Goal: Task Accomplishment & Management: Manage account settings

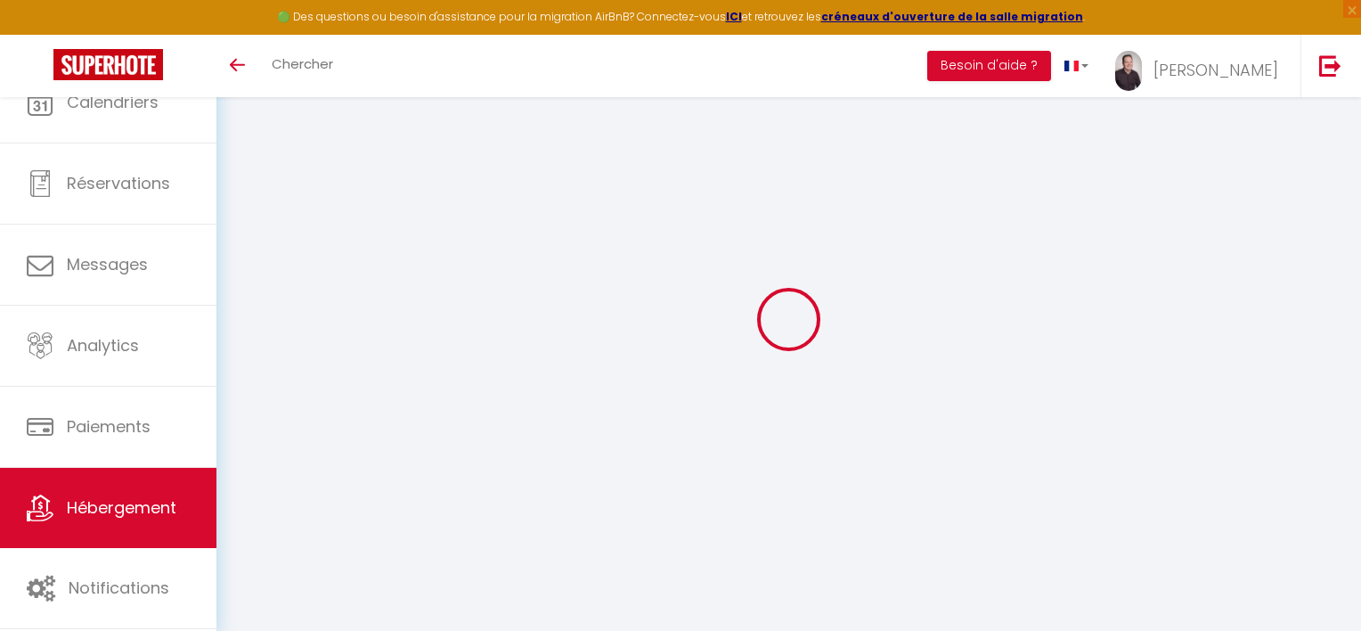
select select "635-1362538328192489247"
select select "+ 35 %"
select select "+ 50 %"
select select "+ 2 %"
select select "+ 20 %"
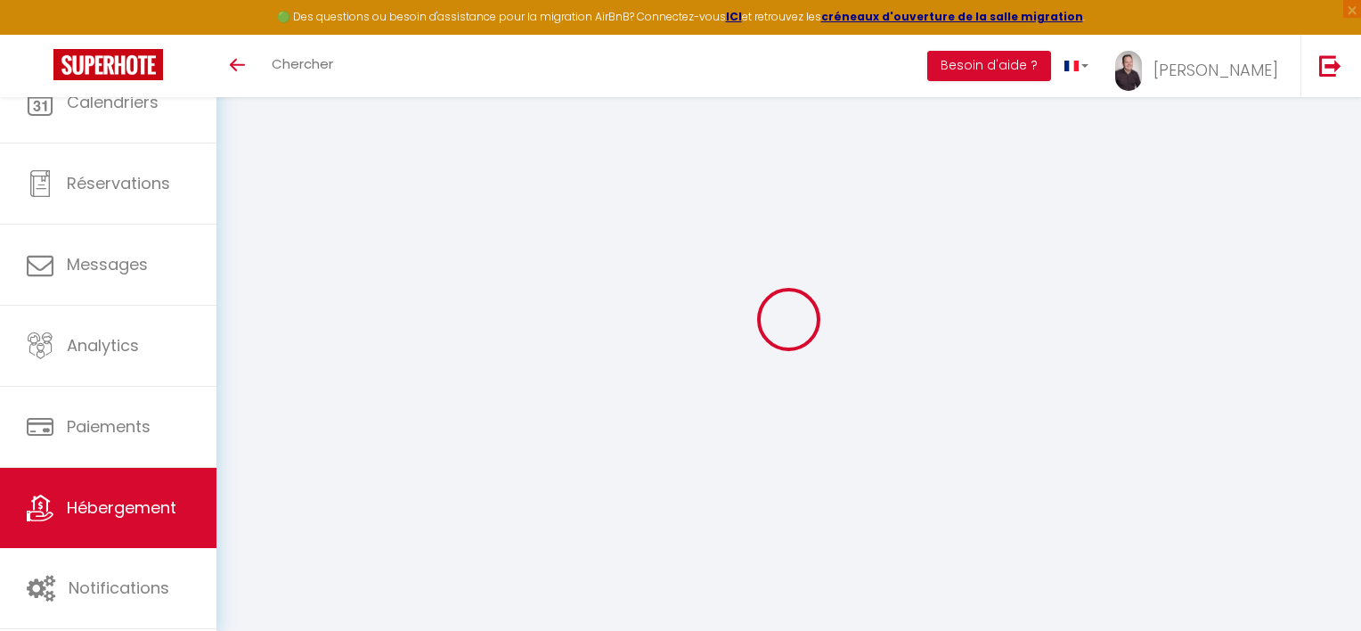
select select "365"
select select "EUR"
select select
